Goal: Transaction & Acquisition: Purchase product/service

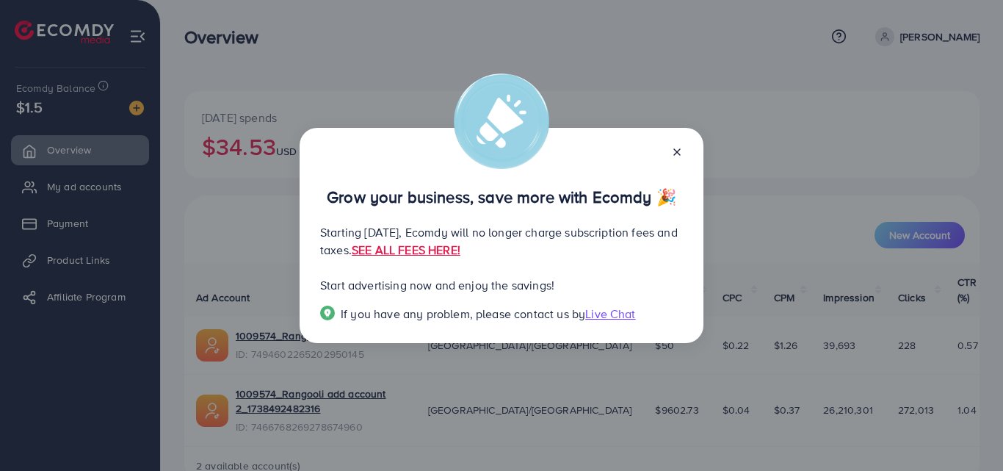
click at [675, 154] on icon at bounding box center [677, 152] width 12 height 12
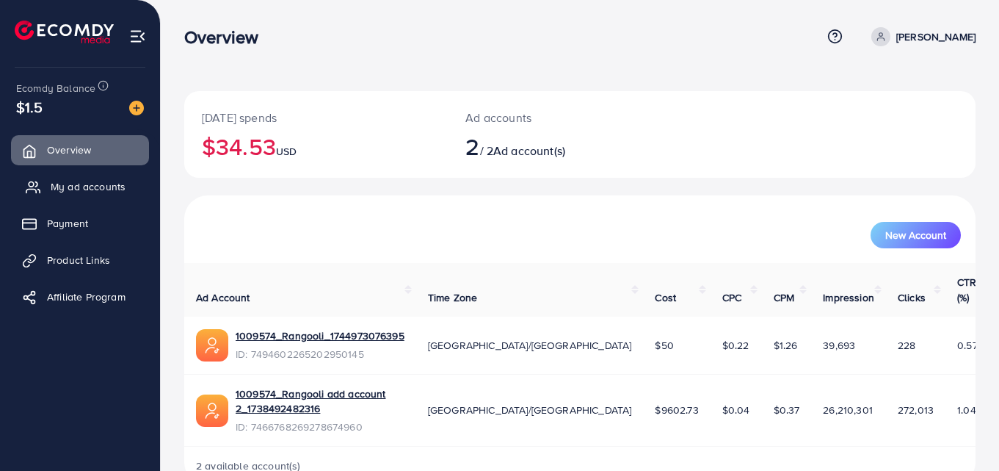
click at [106, 192] on span "My ad accounts" at bounding box center [88, 186] width 75 height 15
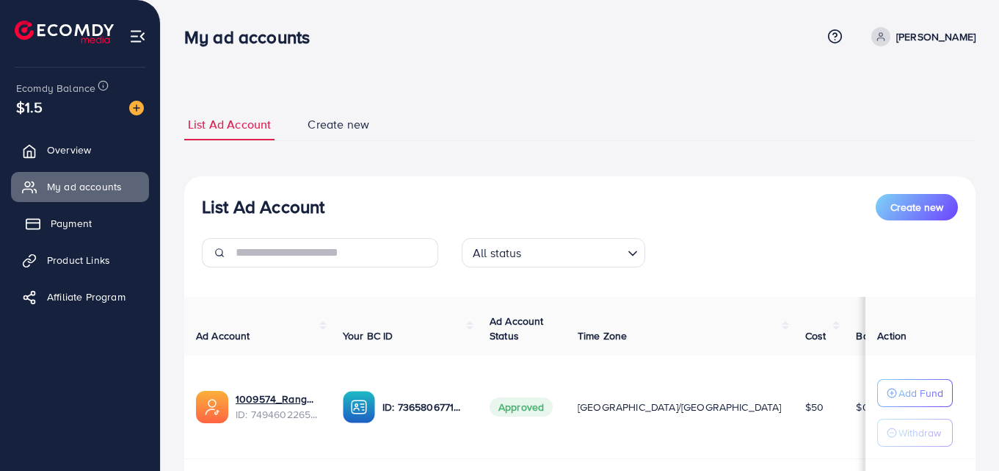
click at [80, 217] on span "Payment" at bounding box center [71, 223] width 41 height 15
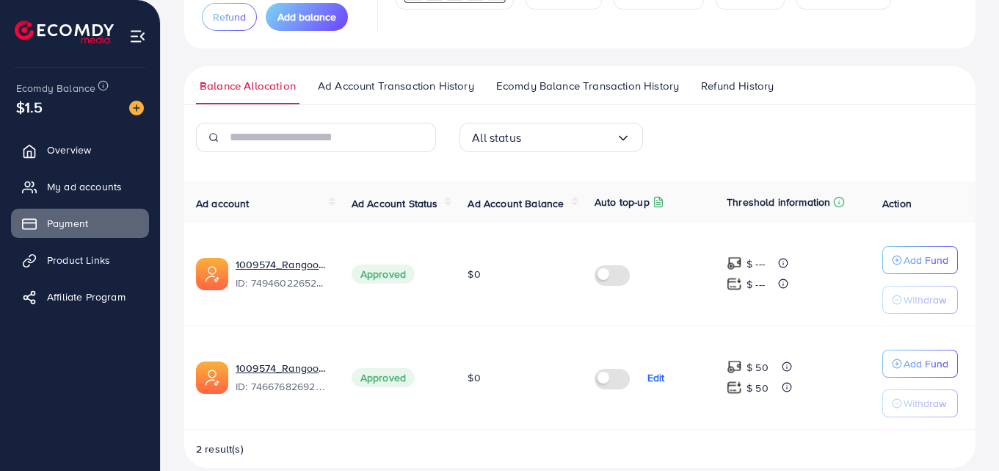
scroll to position [186, 0]
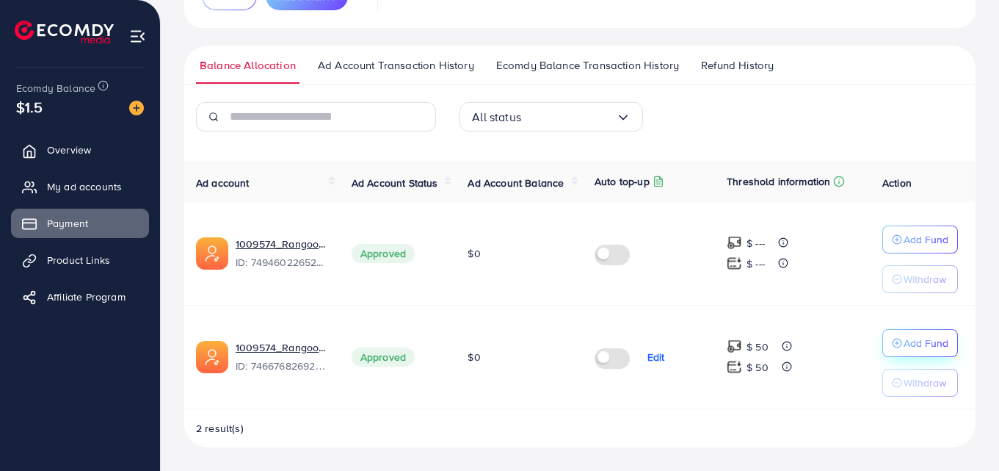
click at [923, 339] on p "Add Fund" at bounding box center [926, 343] width 45 height 18
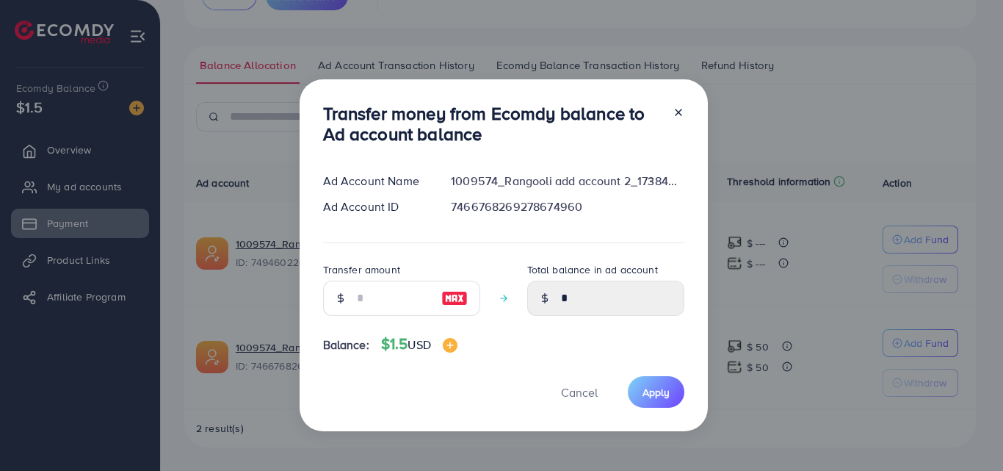
click at [677, 111] on line at bounding box center [678, 112] width 6 height 6
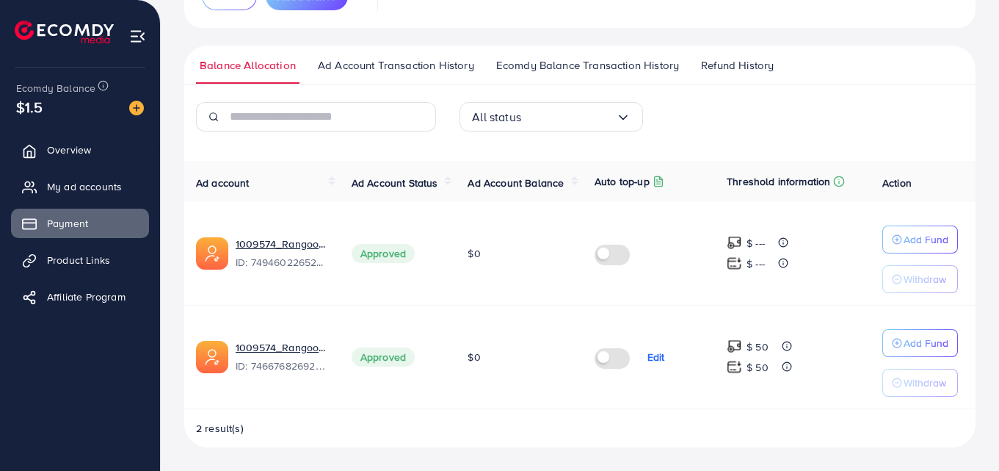
click at [98, 103] on div "$1.5" at bounding box center [80, 106] width 128 height 21
click at [137, 103] on img at bounding box center [136, 108] width 15 height 15
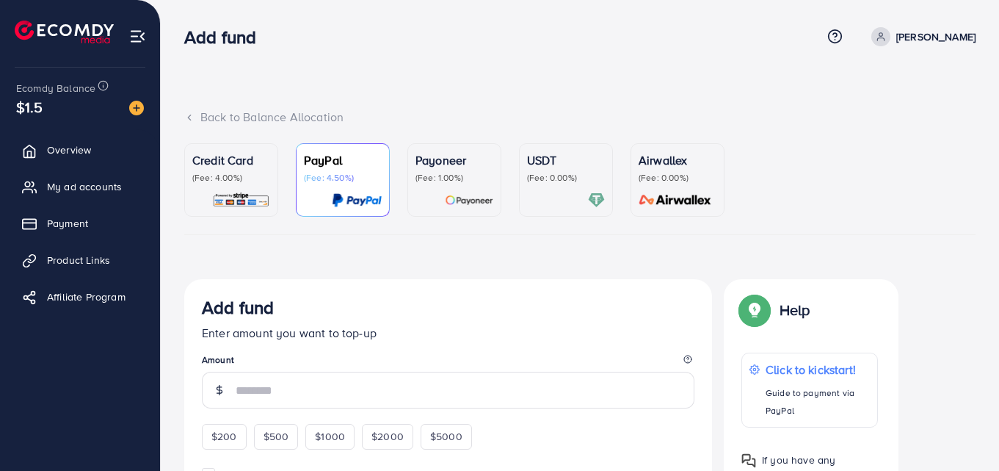
click at [230, 184] on div "Credit Card (Fee: 4.00%)" at bounding box center [231, 179] width 78 height 57
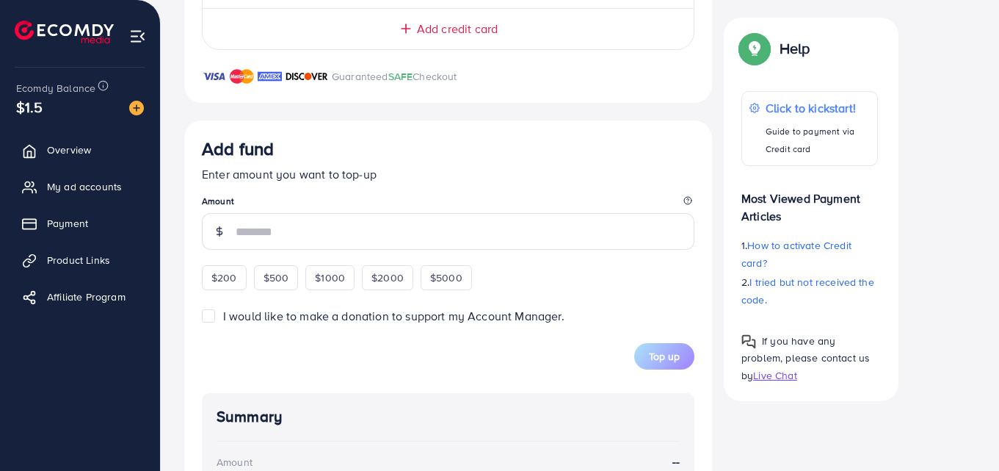
scroll to position [622, 0]
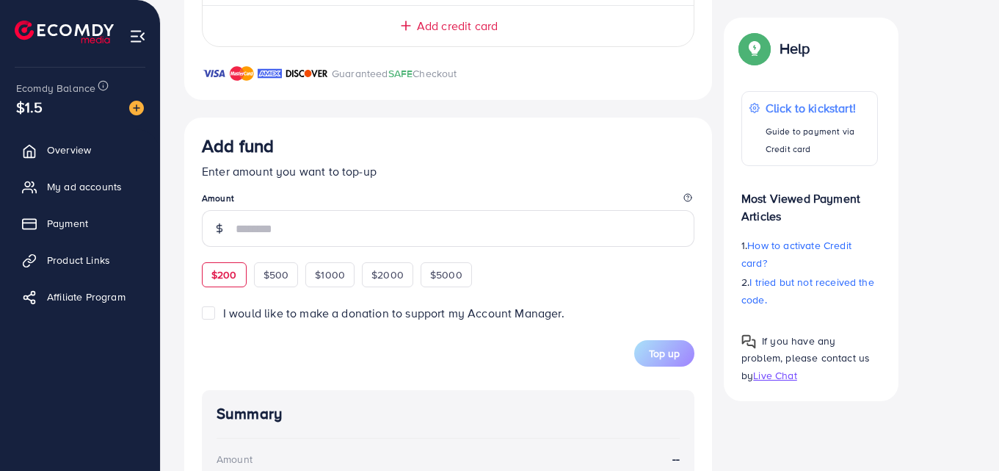
click at [233, 272] on span "$200" at bounding box center [224, 274] width 26 height 15
type input "***"
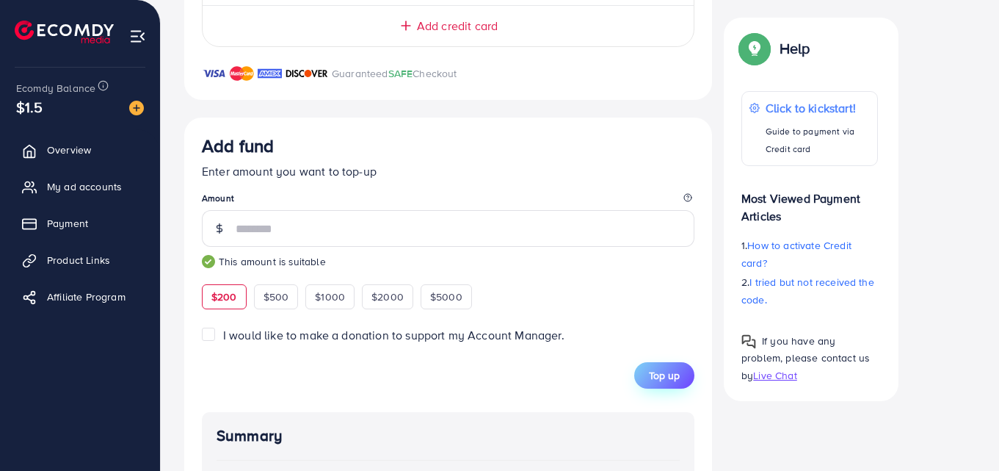
click at [680, 381] on button "Top up" at bounding box center [664, 375] width 60 height 26
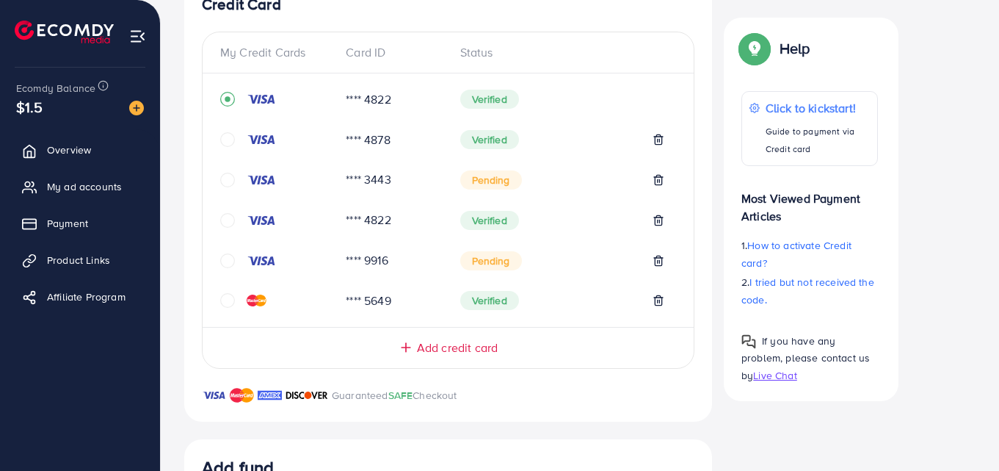
scroll to position [266, 0]
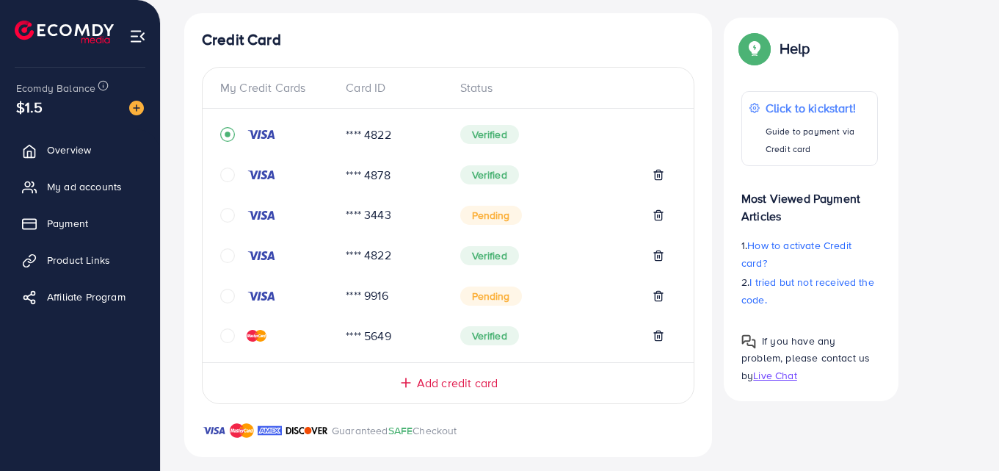
click at [225, 178] on icon "circle" at bounding box center [227, 174] width 15 height 15
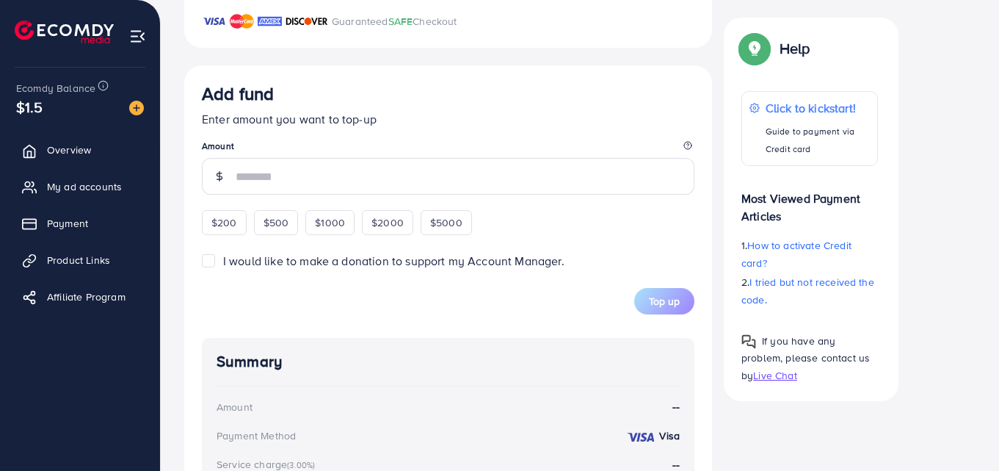
scroll to position [684, 0]
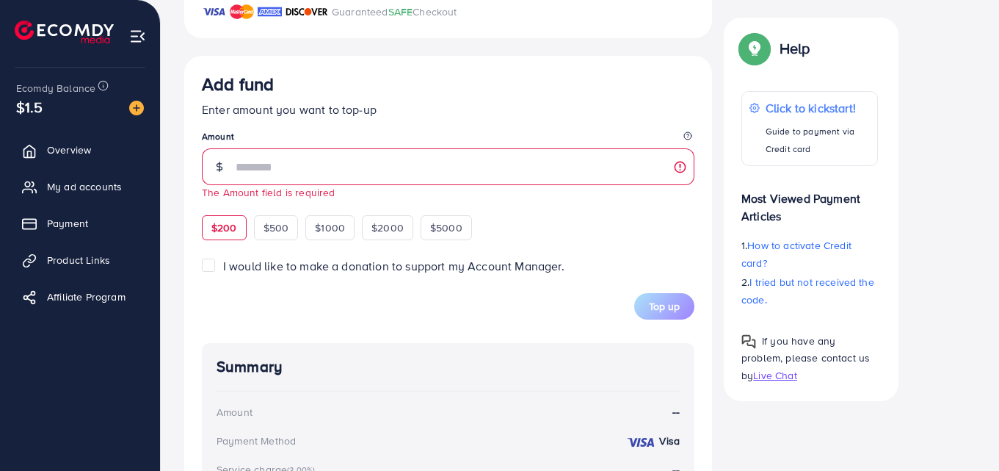
click at [214, 210] on div "Add fund Enter amount you want to top-up Amount The Amount field is required $2…" at bounding box center [448, 156] width 493 height 167
click at [221, 222] on span "$200" at bounding box center [224, 227] width 26 height 15
type input "***"
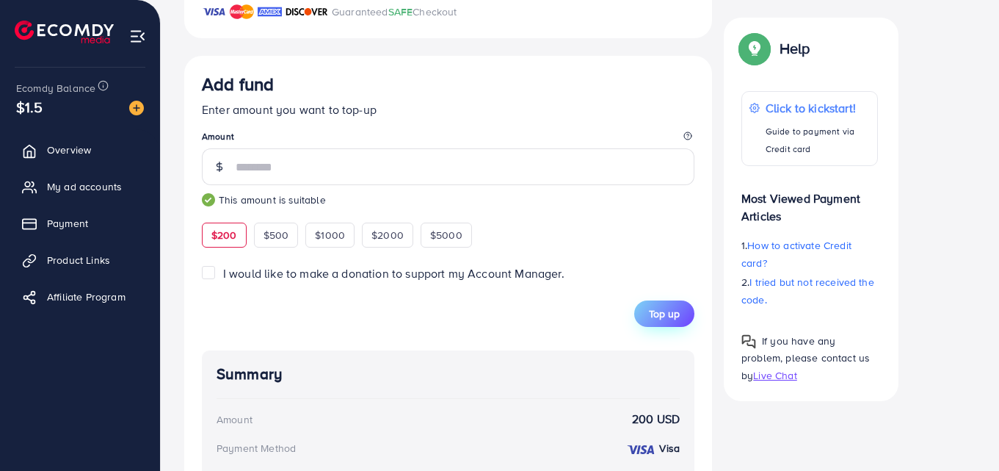
click at [656, 318] on span "Top up" at bounding box center [664, 313] width 31 height 15
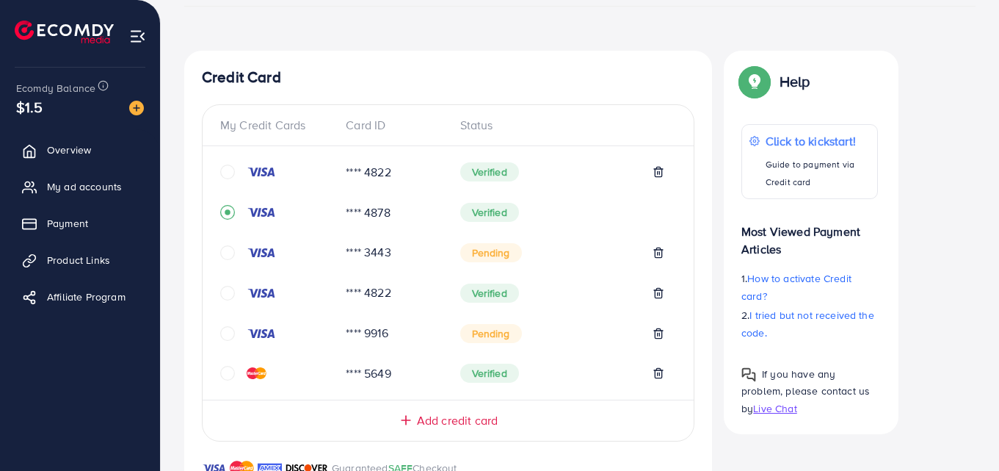
scroll to position [231, 0]
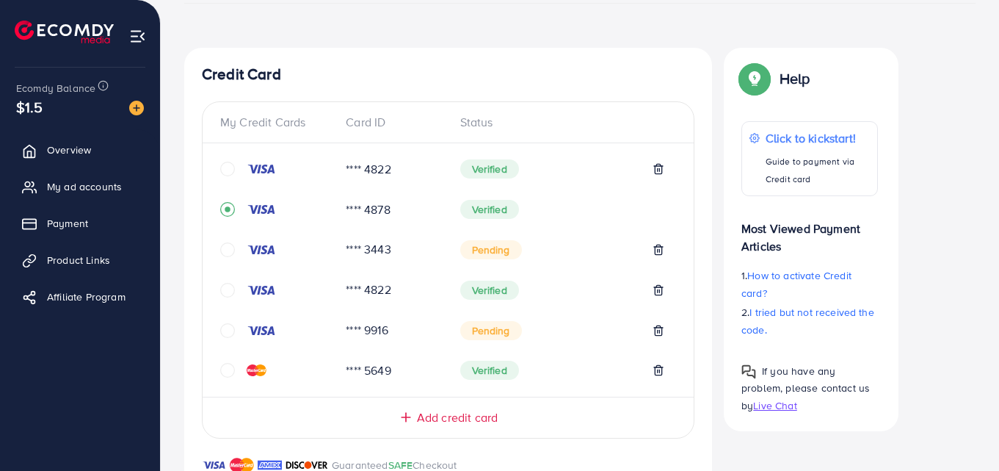
click at [224, 371] on icon "circle" at bounding box center [227, 370] width 15 height 15
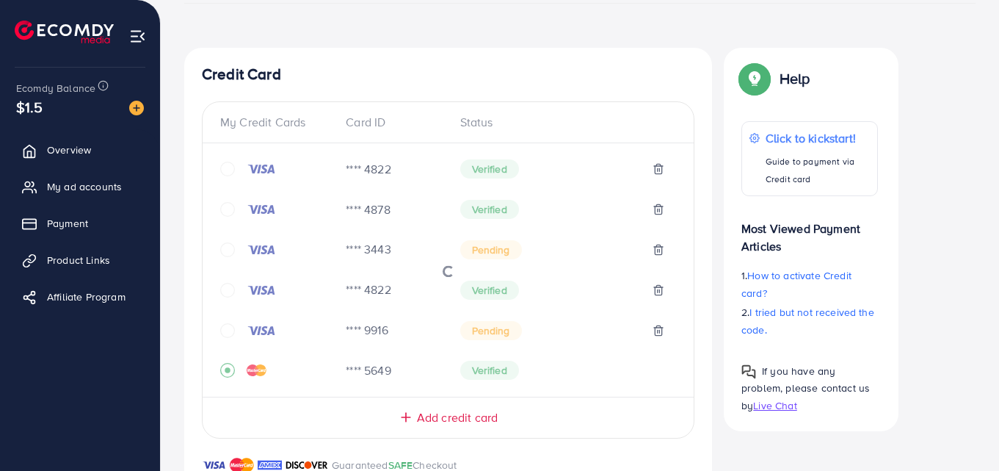
scroll to position [616, 0]
